Goal: Find specific page/section: Find specific page/section

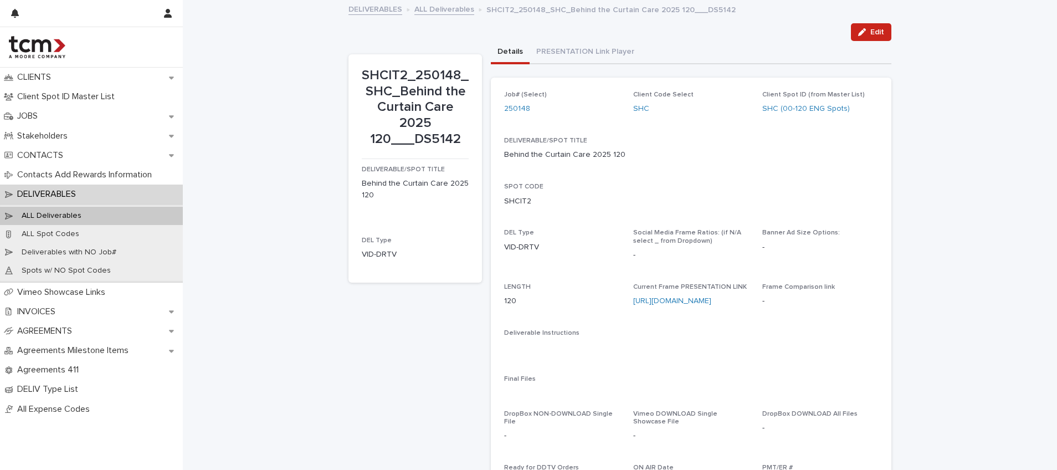
click at [289, 116] on div "Loading... Saving… Loading... Saving… SHCIT2_250148_SHC_Behind the Curtain Care…" at bounding box center [620, 355] width 875 height 708
click at [40, 115] on p "JOBS" at bounding box center [30, 116] width 34 height 11
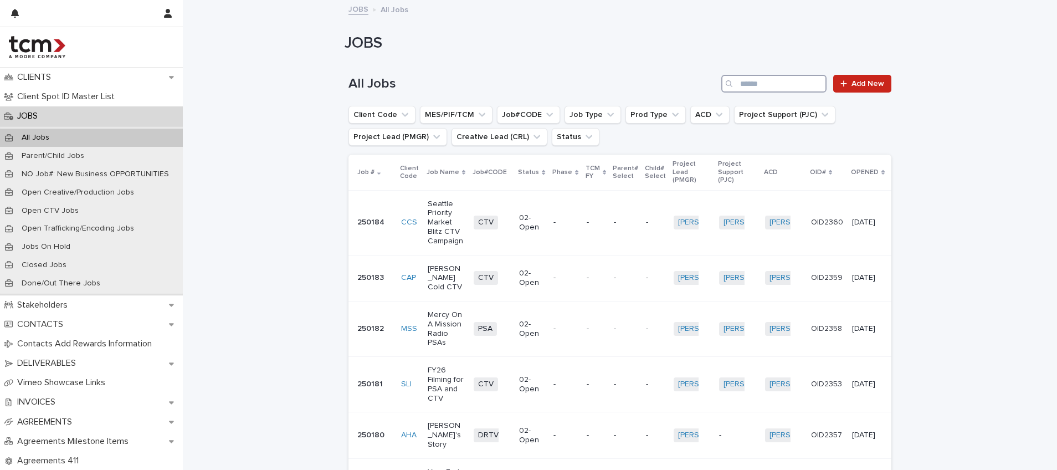
click at [790, 78] on input "Search" at bounding box center [774, 84] width 105 height 18
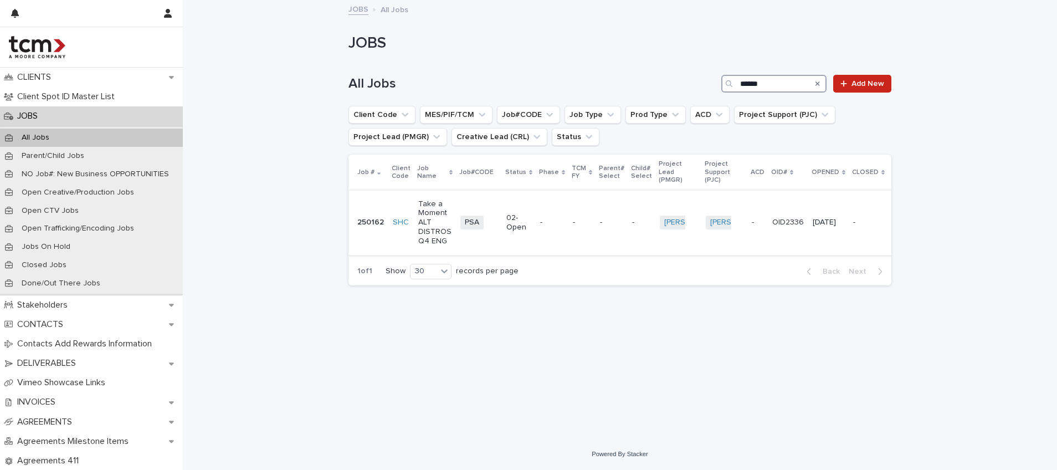
type input "******"
click at [609, 221] on p "-" at bounding box center [611, 222] width 23 height 9
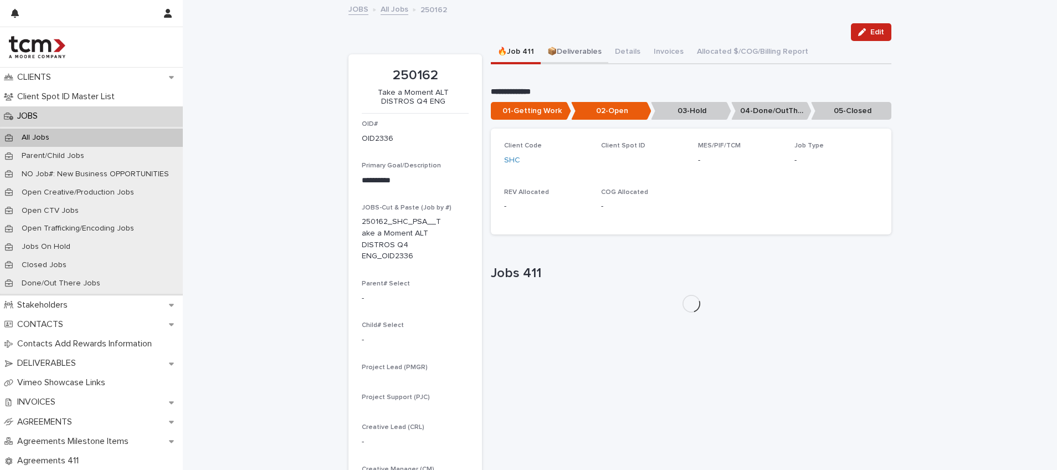
click at [592, 52] on button "📦Deliverables" at bounding box center [575, 52] width 68 height 23
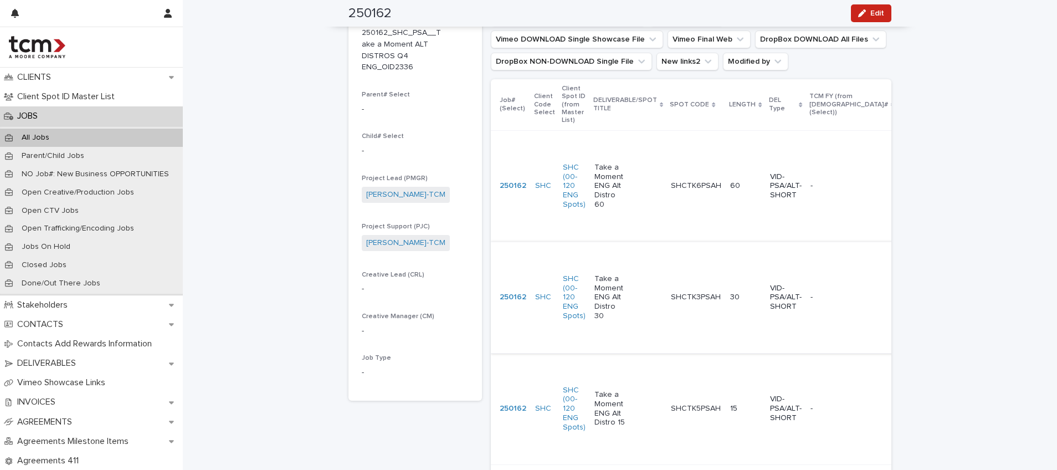
scroll to position [190, 0]
click at [632, 182] on div "Take a Moment ENG Alt Distro 60" at bounding box center [629, 185] width 68 height 55
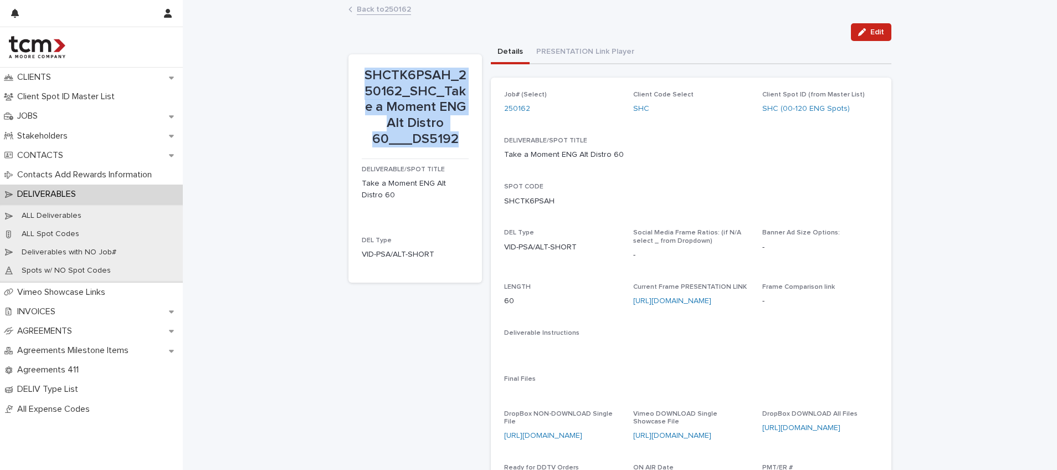
drag, startPoint x: 361, startPoint y: 75, endPoint x: 453, endPoint y: 148, distance: 116.8
click at [453, 148] on div "SHCTK6PSAH_250162_SHC_Take a Moment ENG Alt Distro 60___DS5192" at bounding box center [415, 110] width 107 height 84
copy p "SHCTK6PSAH_250162_SHC_Take a Moment ENG Alt Distro 60___DS5192"
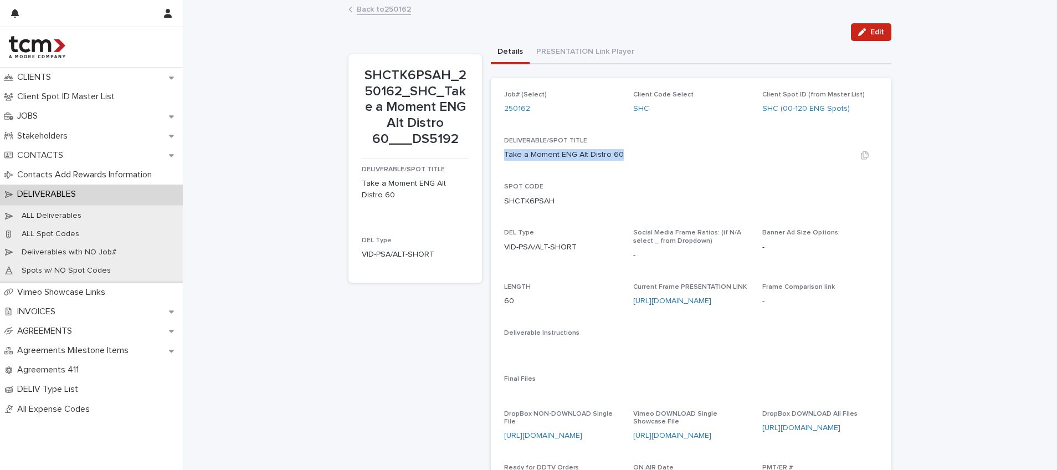
drag, startPoint x: 501, startPoint y: 155, endPoint x: 646, endPoint y: 160, distance: 144.7
click at [643, 159] on div "Take a Moment ENG Alt Distro 60" at bounding box center [691, 155] width 374 height 12
copy p "Take a Moment ENG Alt Distro 60"
